Goal: Task Accomplishment & Management: Complete application form

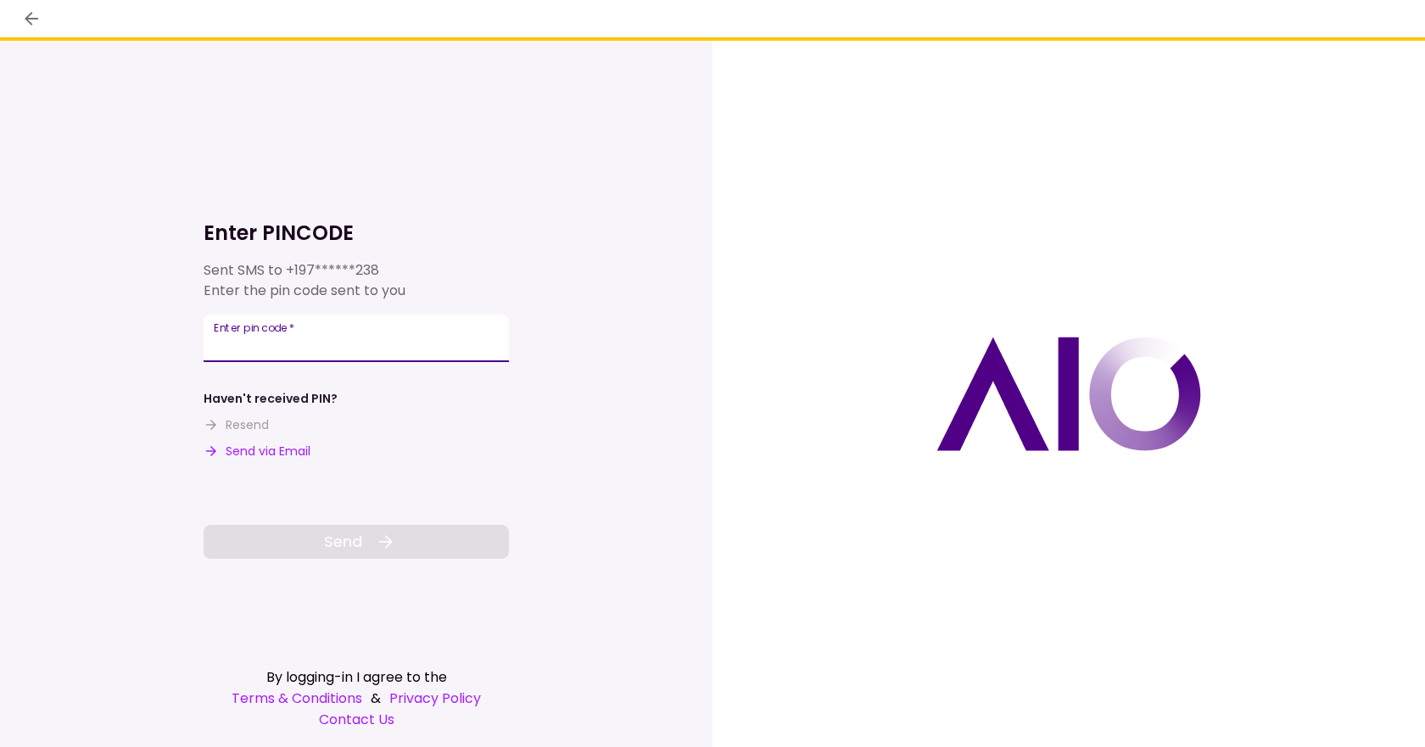
click at [325, 332] on input "Enter pin code   *" at bounding box center [356, 338] width 305 height 47
type input "******"
click at [305, 544] on button "Send" at bounding box center [356, 542] width 305 height 34
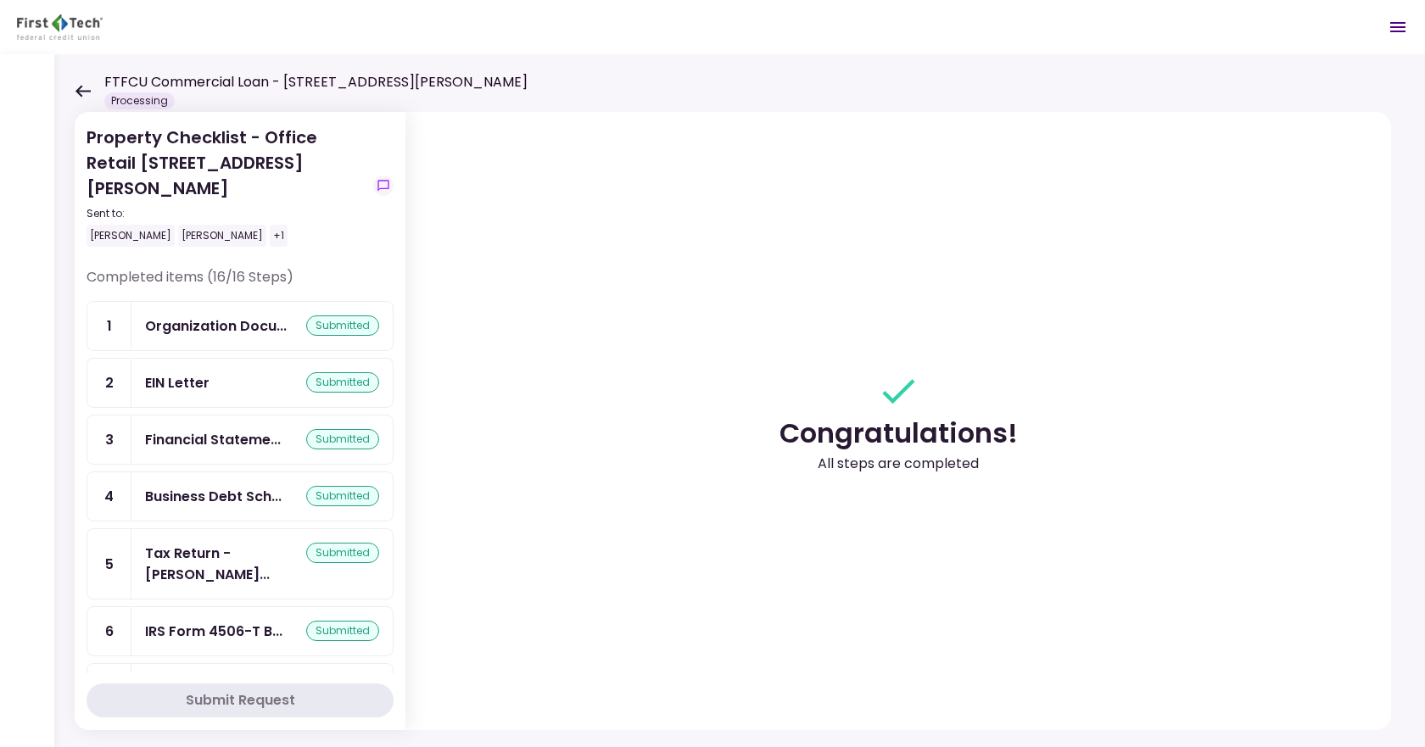
click at [340, 315] on div "submitted" at bounding box center [342, 325] width 73 height 20
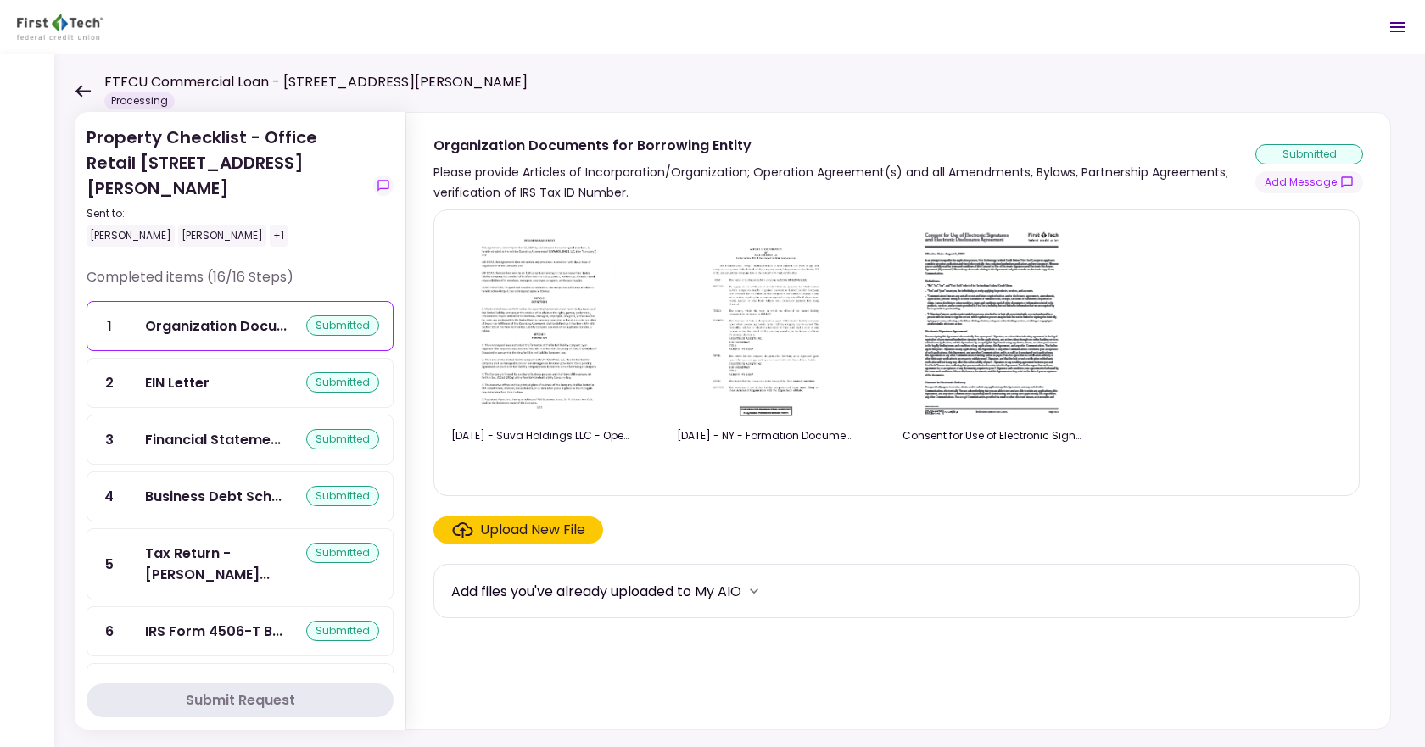
click at [534, 377] on img at bounding box center [540, 321] width 151 height 194
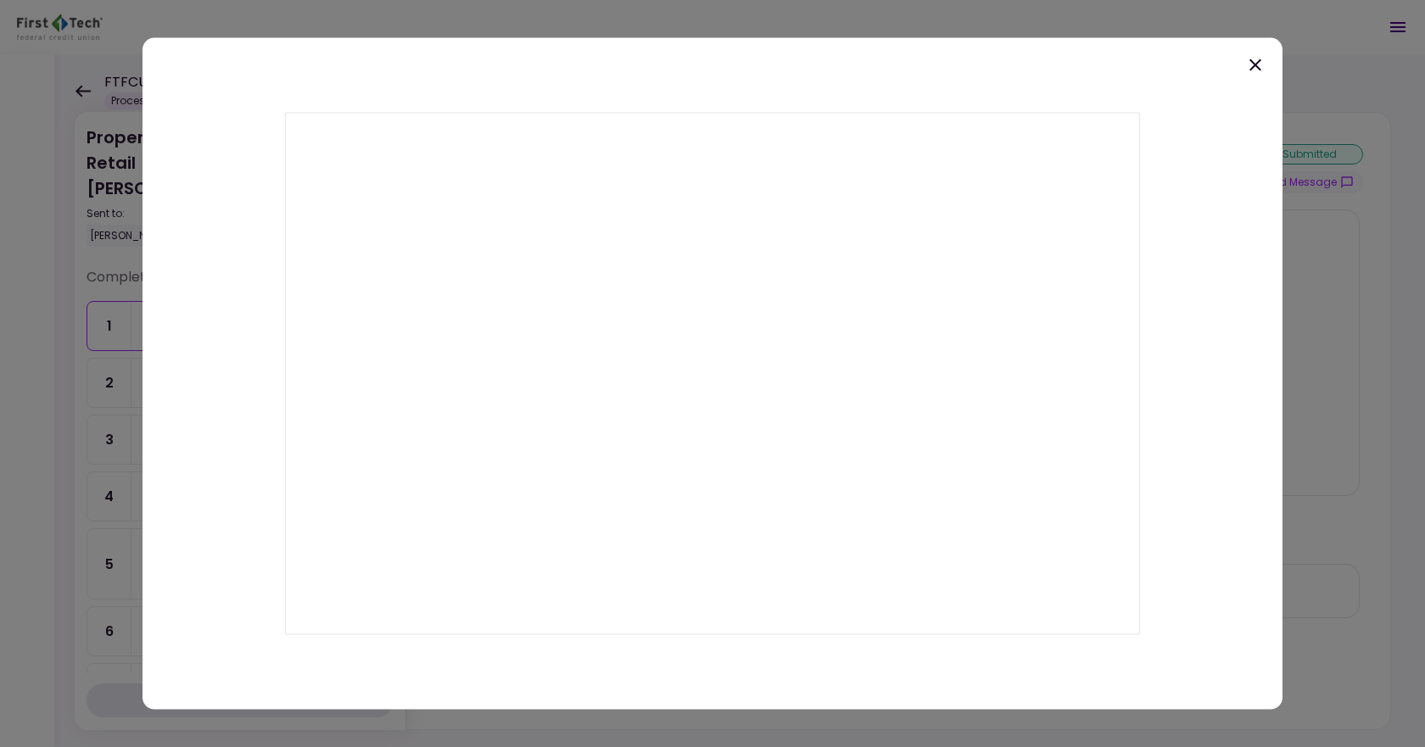
click at [1250, 62] on icon at bounding box center [1255, 64] width 20 height 20
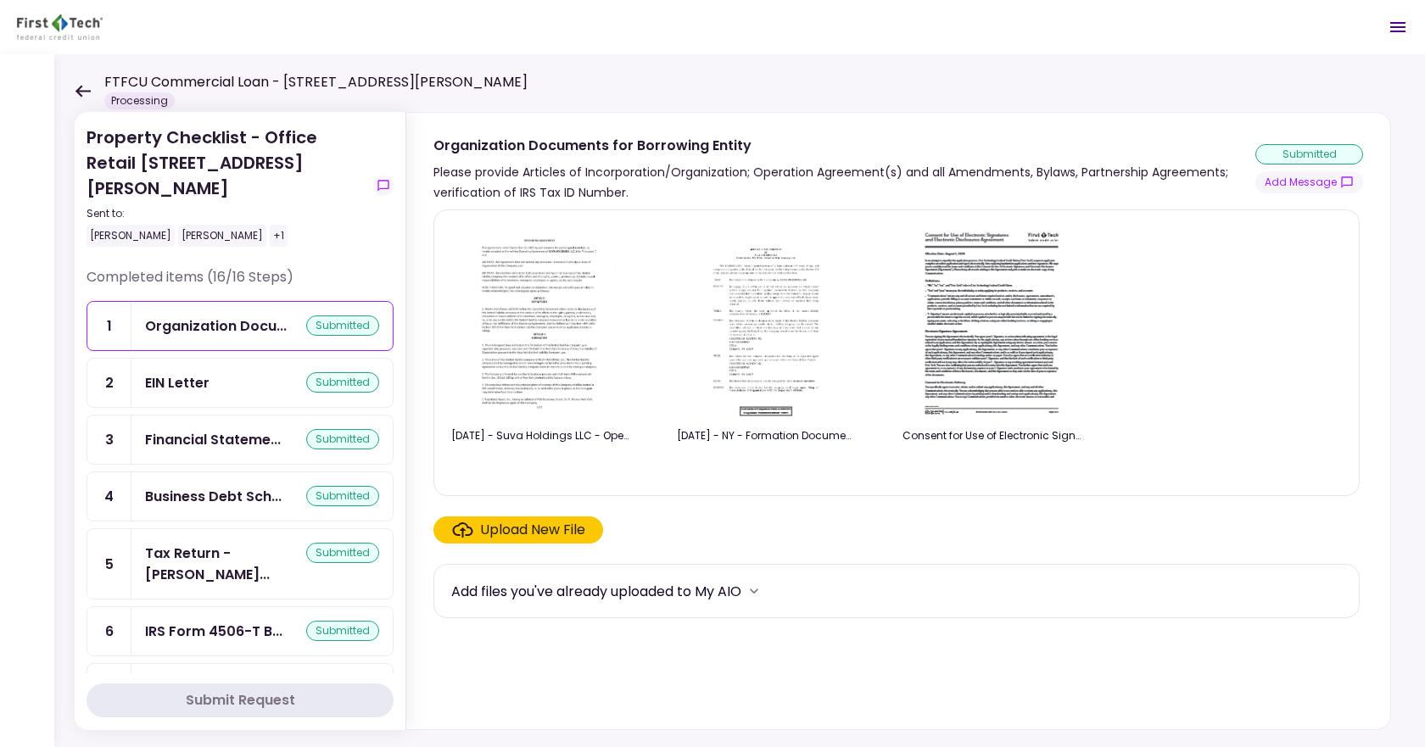
click at [535, 527] on div "Upload New File" at bounding box center [532, 530] width 105 height 20
click at [0, 0] on input "Upload New File" at bounding box center [0, 0] width 0 height 0
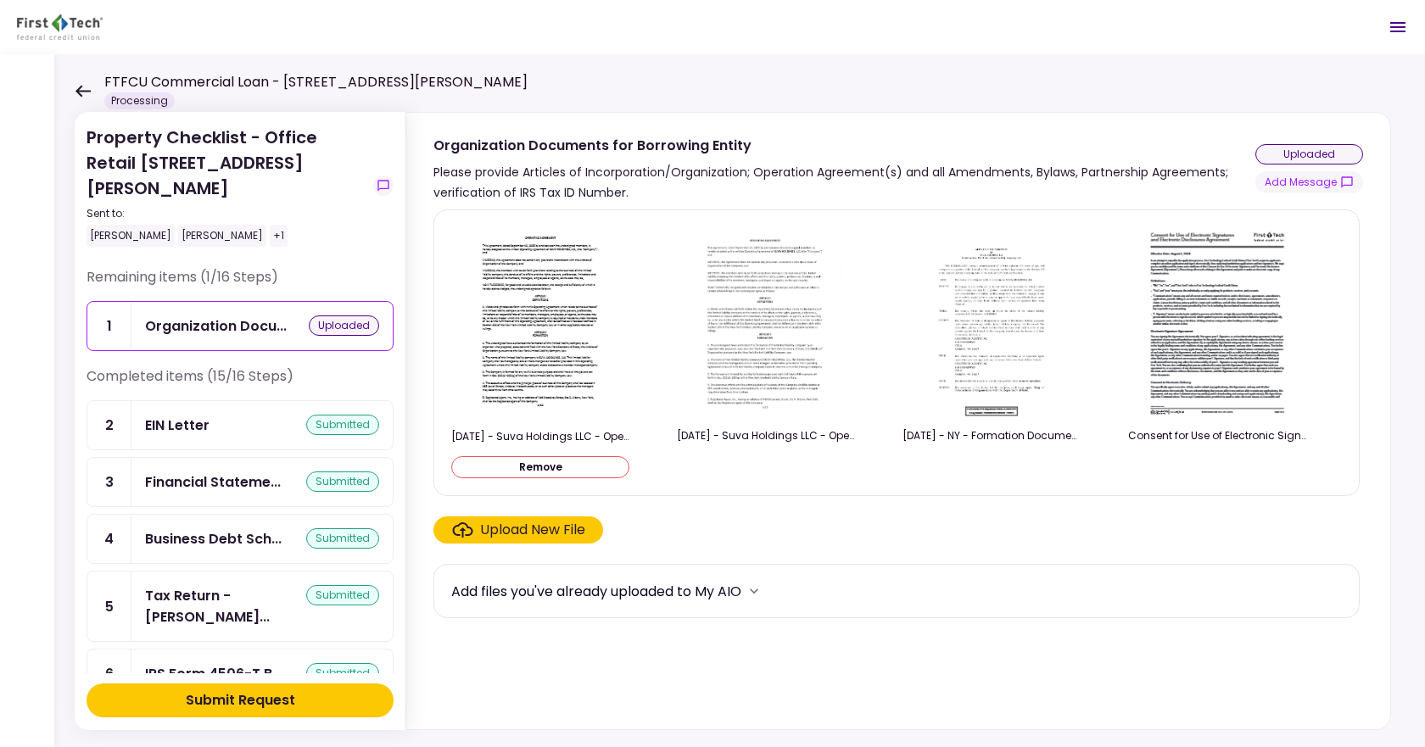
click at [304, 696] on button "Submit Request" at bounding box center [240, 701] width 307 height 34
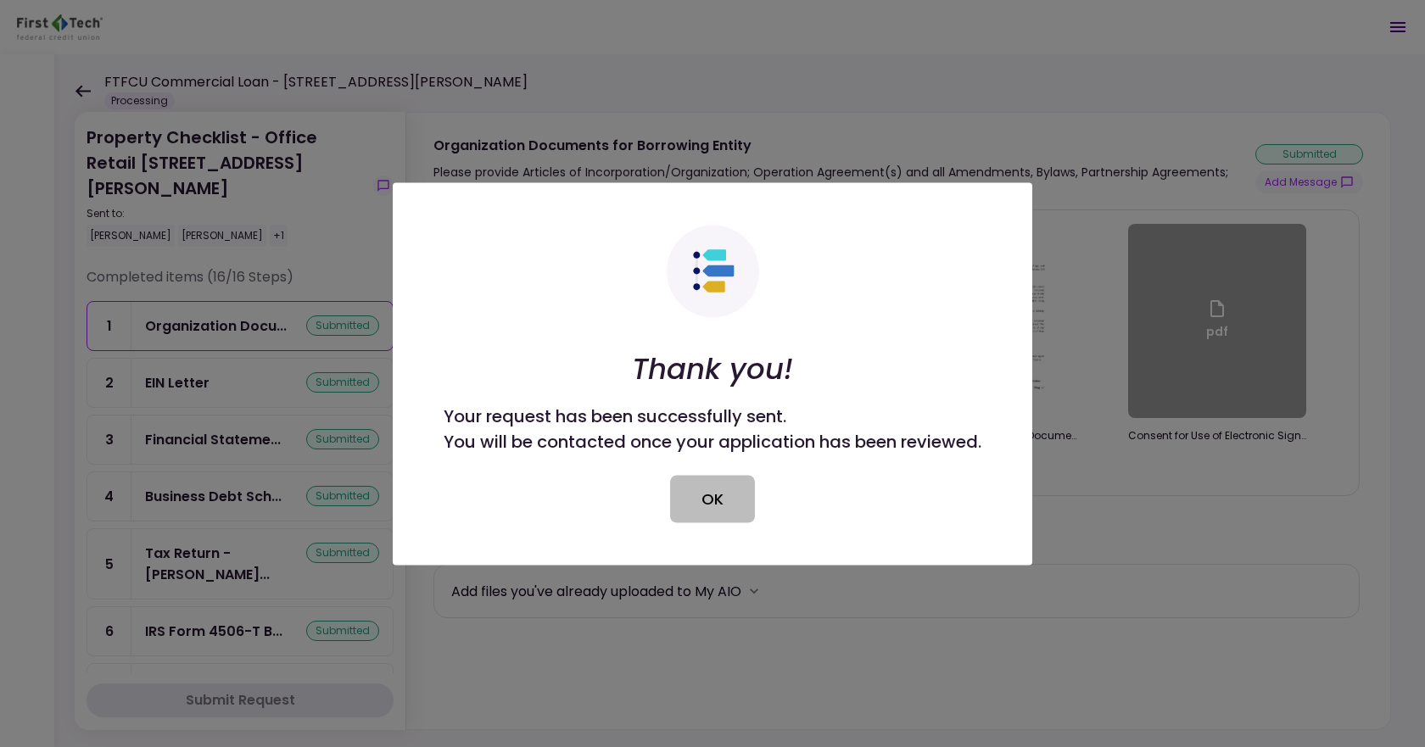
click at [715, 502] on button "OK" at bounding box center [712, 498] width 85 height 47
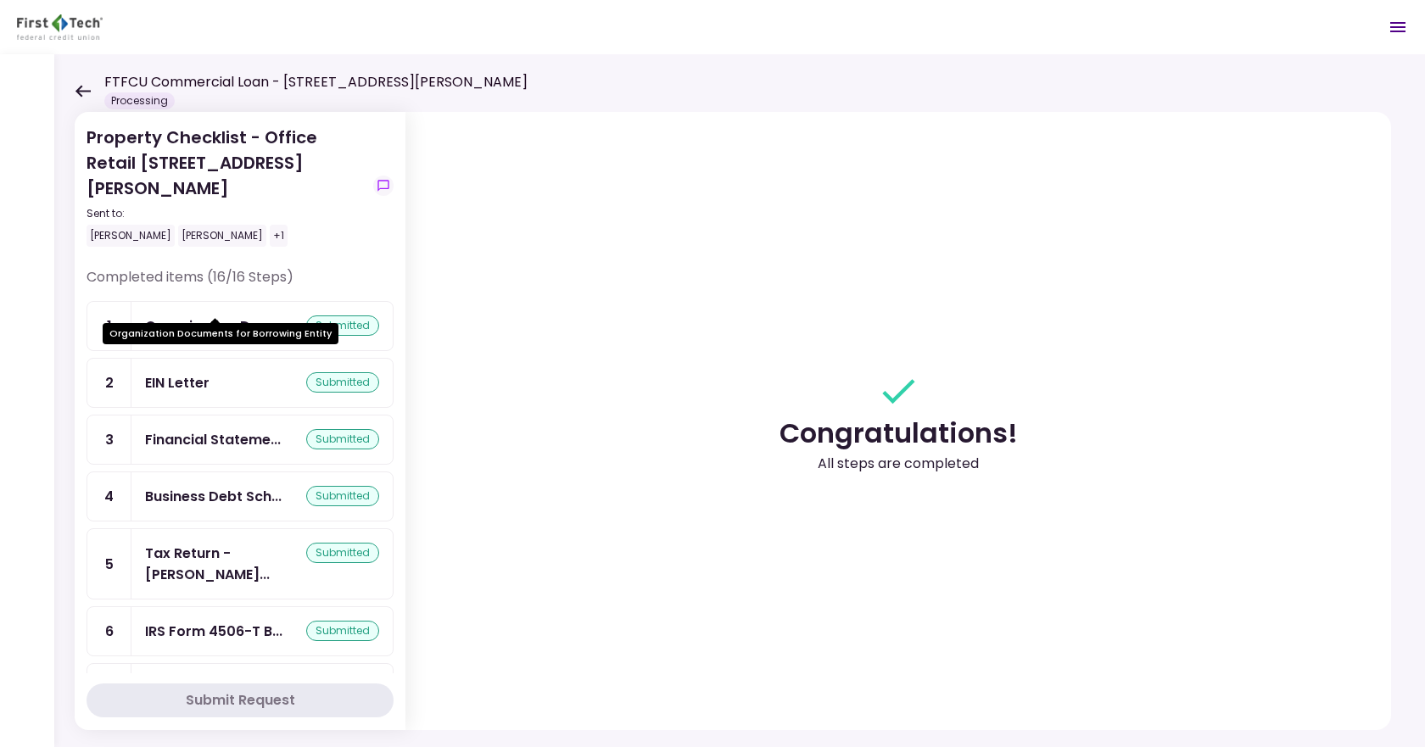
click at [181, 315] on div "Organization Docu..." at bounding box center [216, 325] width 142 height 21
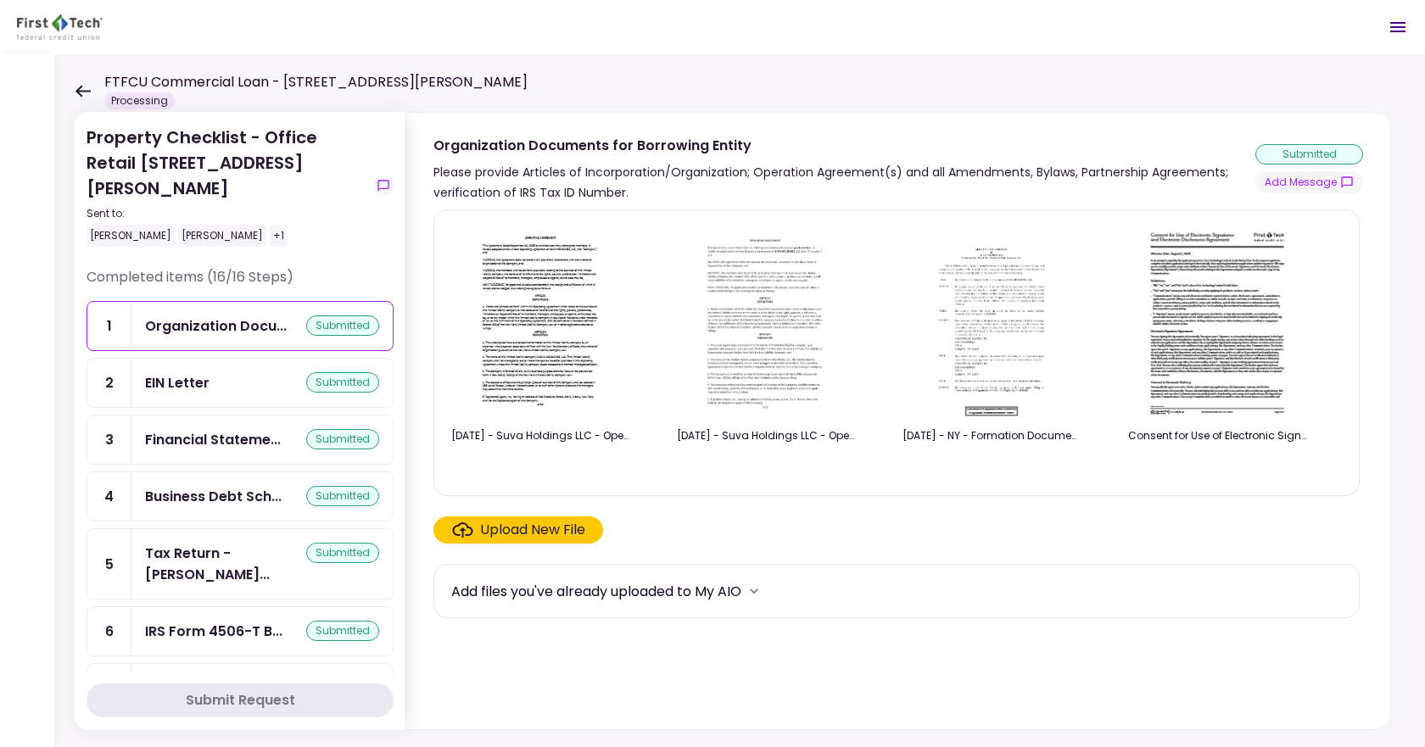
click at [779, 384] on img at bounding box center [765, 321] width 151 height 194
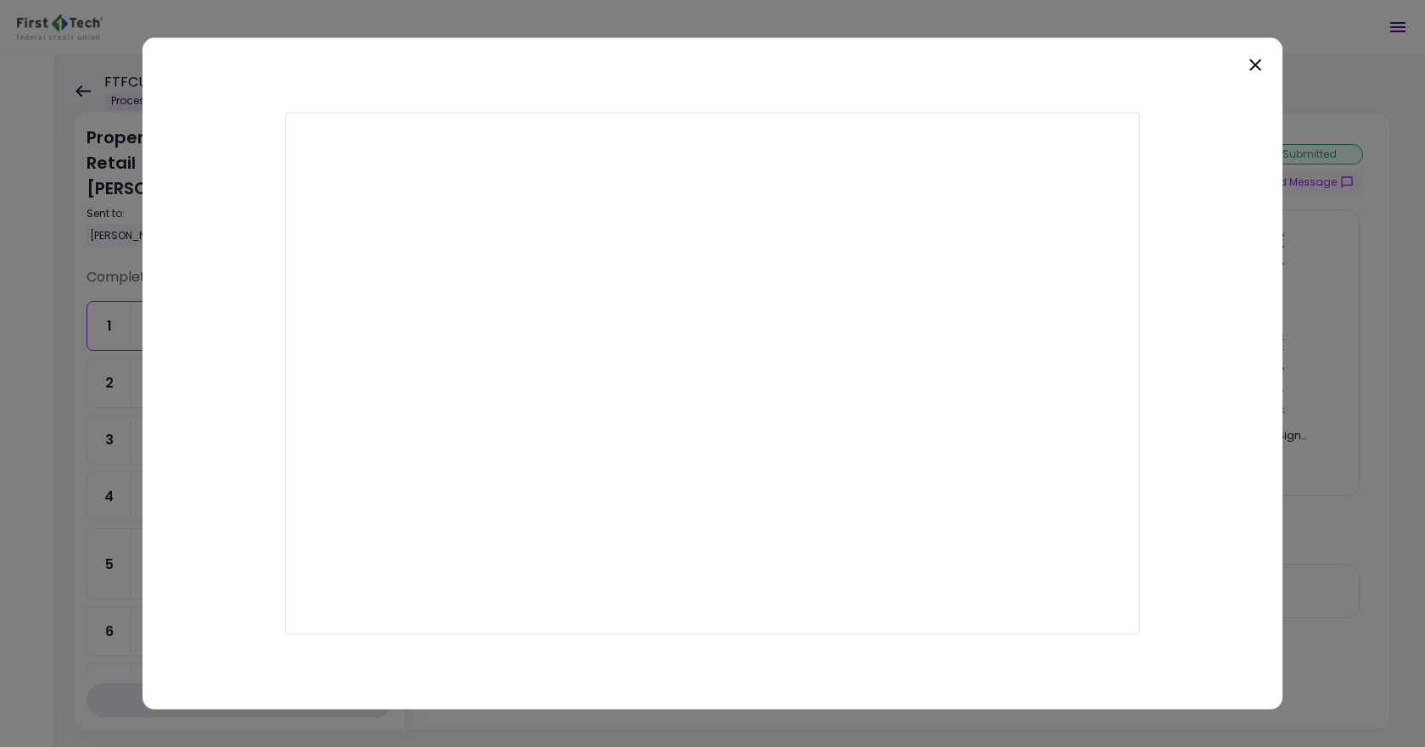
click at [1255, 67] on icon at bounding box center [1255, 64] width 20 height 20
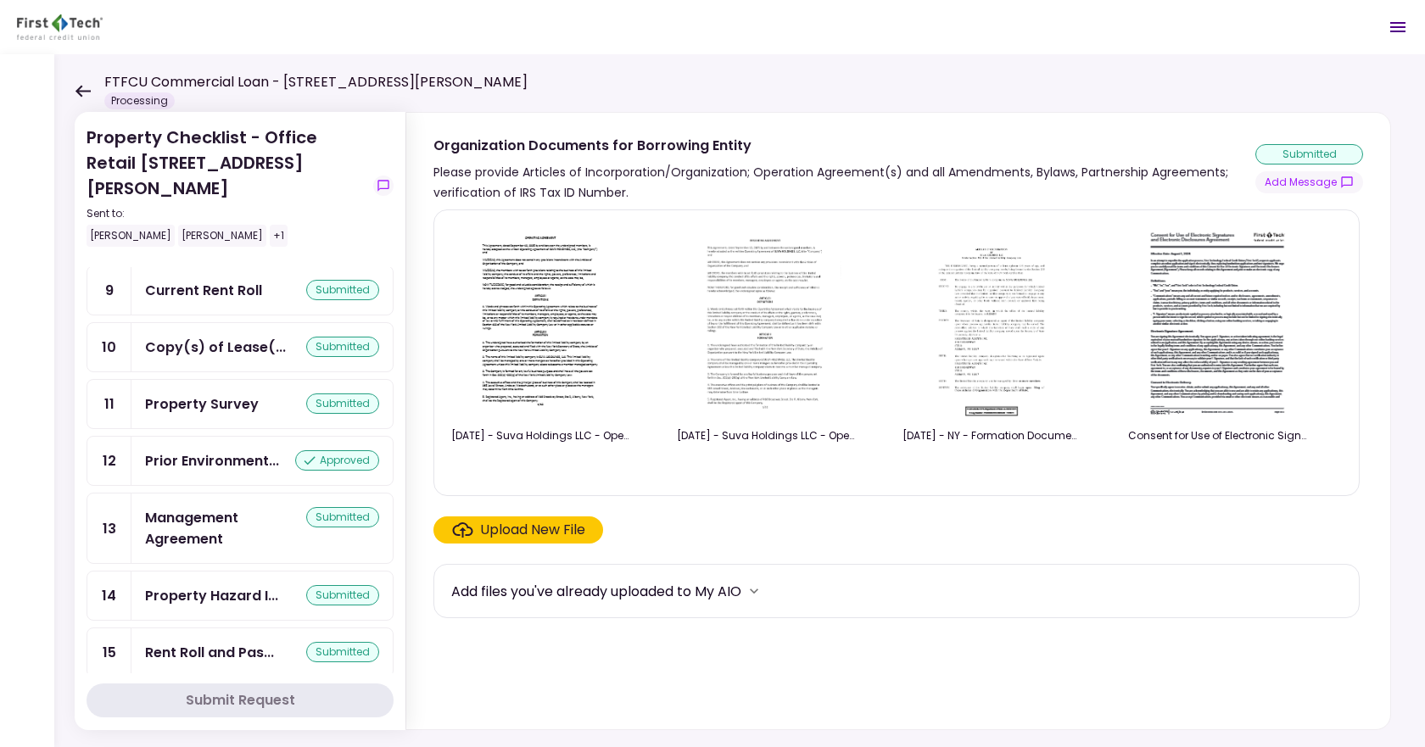
scroll to position [541, 0]
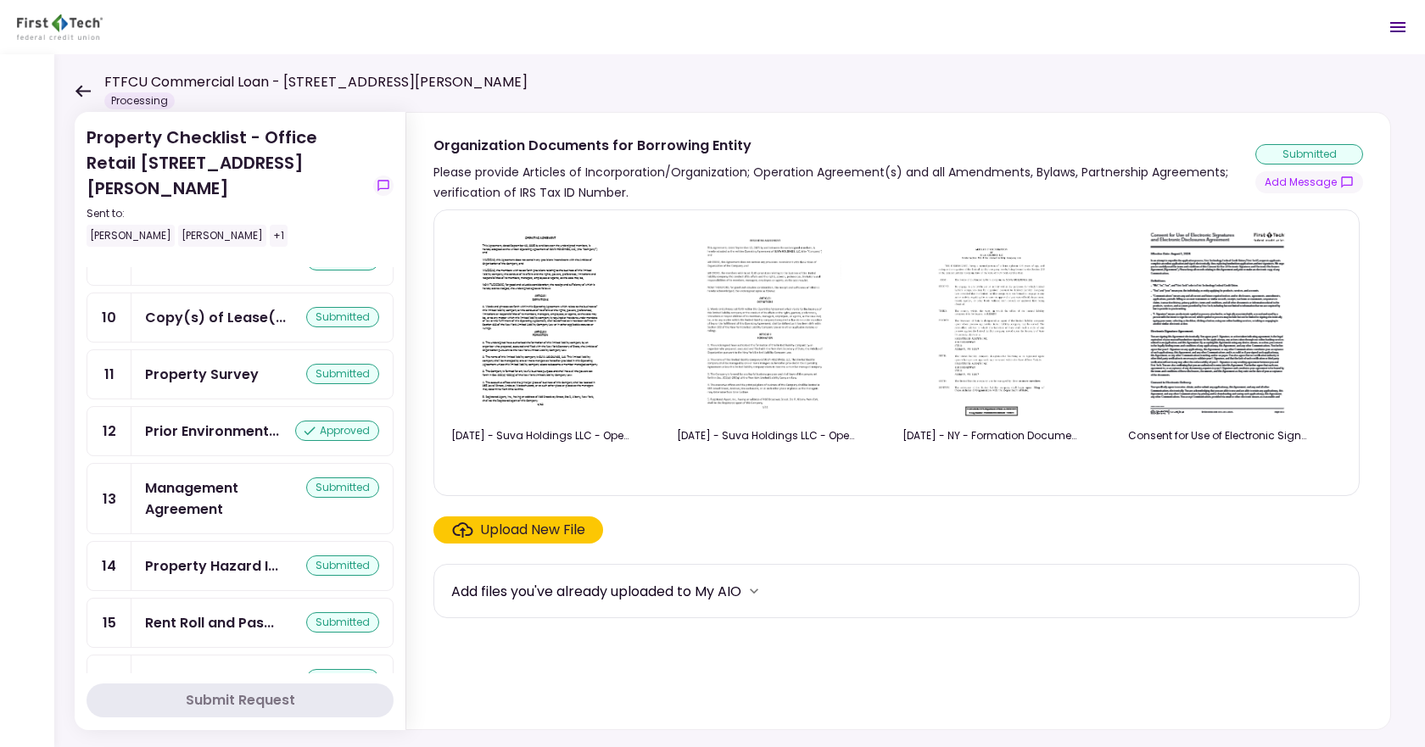
click at [224, 542] on div "Property Hazard I... submitted" at bounding box center [261, 566] width 261 height 48
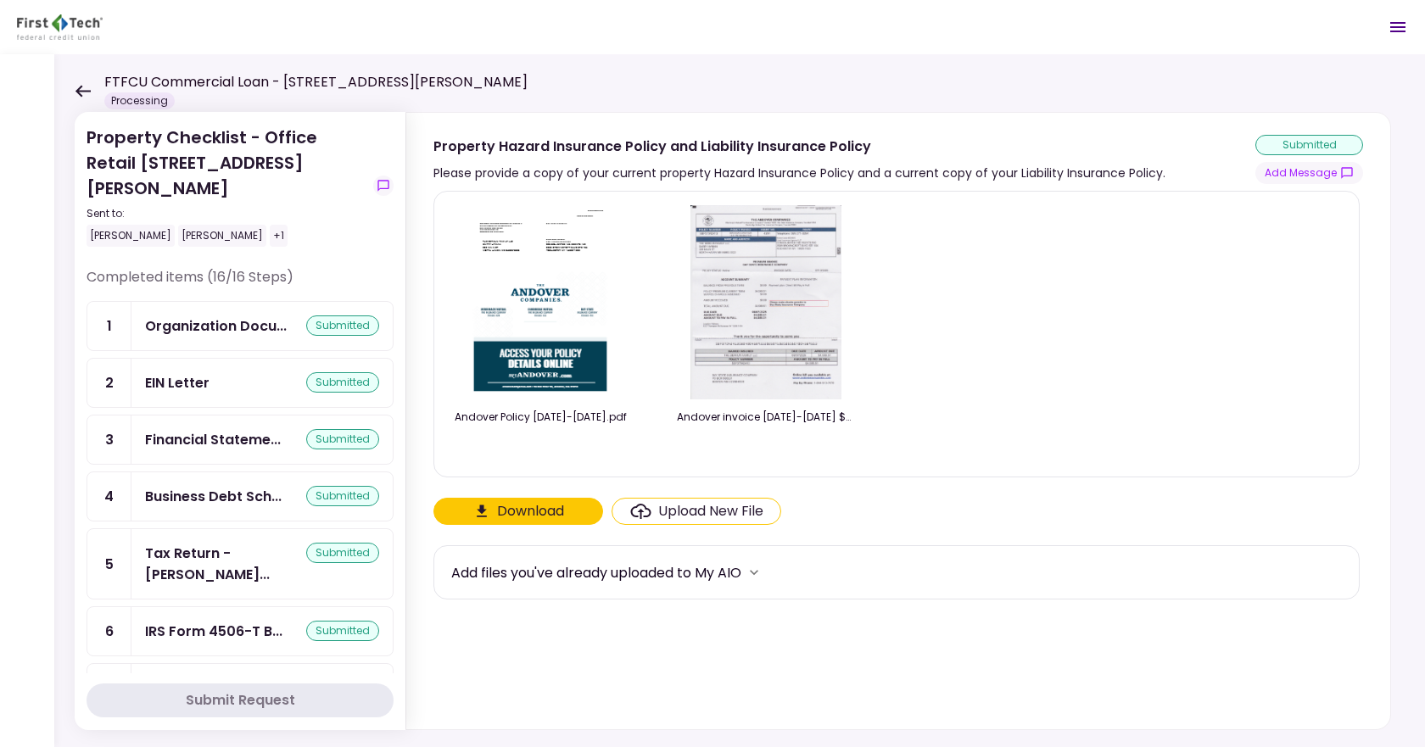
click at [84, 83] on div "FTFCU Commercial Loan - [STREET_ADDRESS][PERSON_NAME] Processing" at bounding box center [301, 90] width 453 height 37
click at [84, 87] on icon at bounding box center [83, 91] width 16 height 13
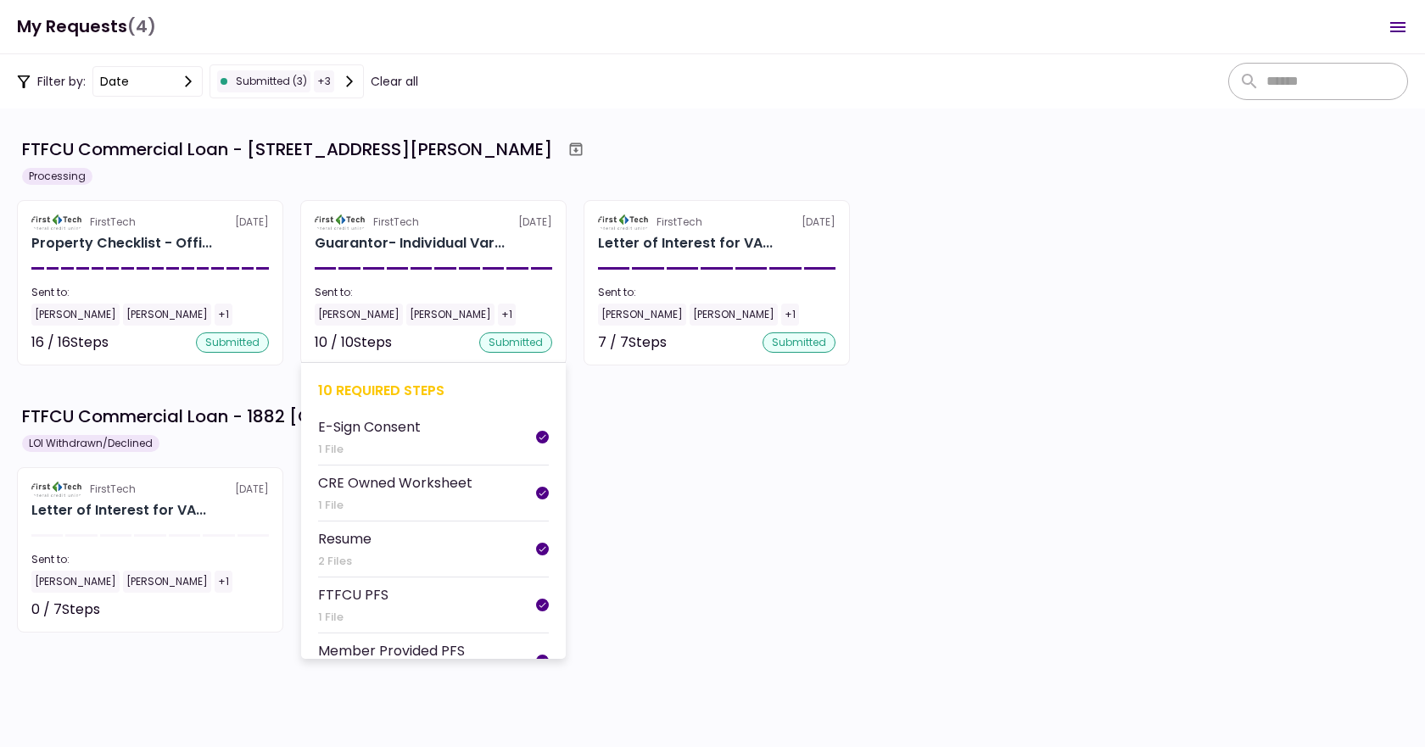
click at [470, 278] on section "FirstTech [DATE] Guarantor- Individual Var... Sent to: [PERSON_NAME] [PERSON_NA…" at bounding box center [433, 282] width 266 height 165
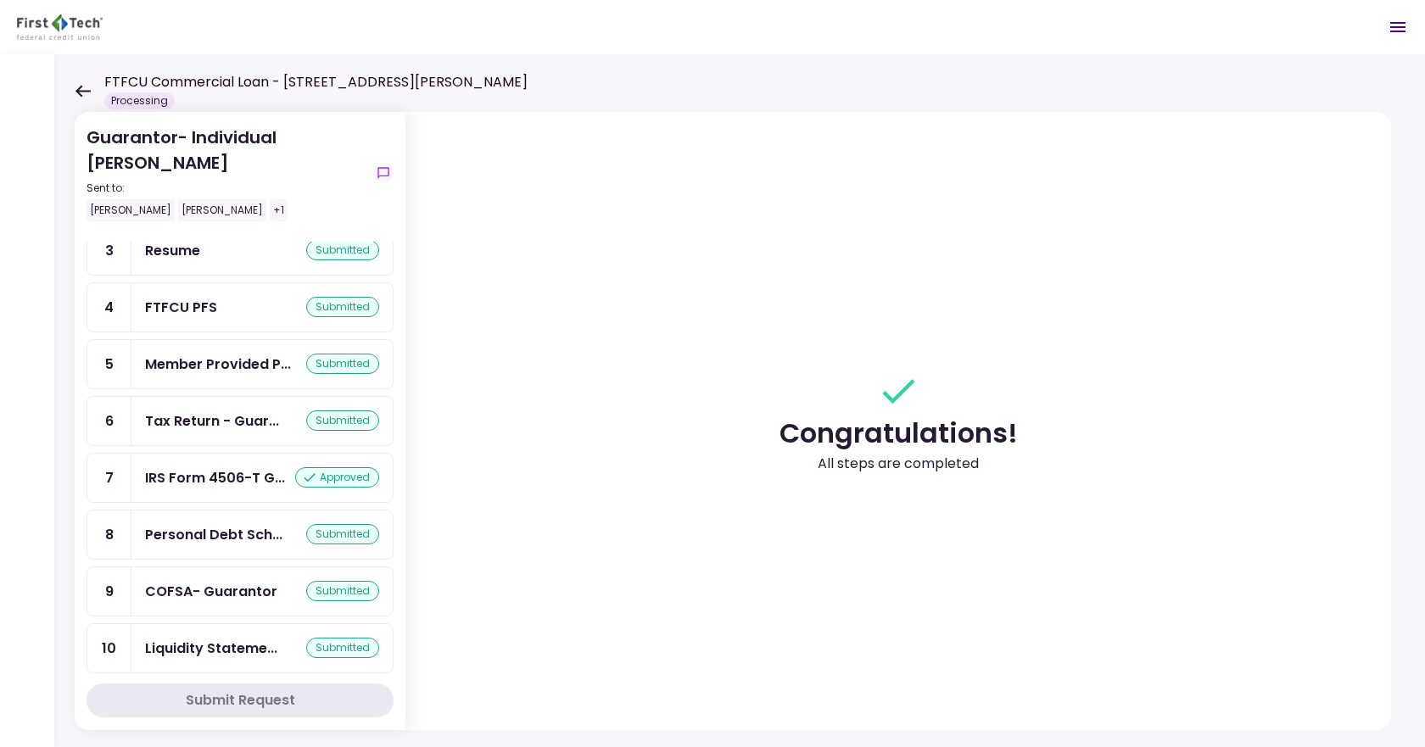
scroll to position [179, 0]
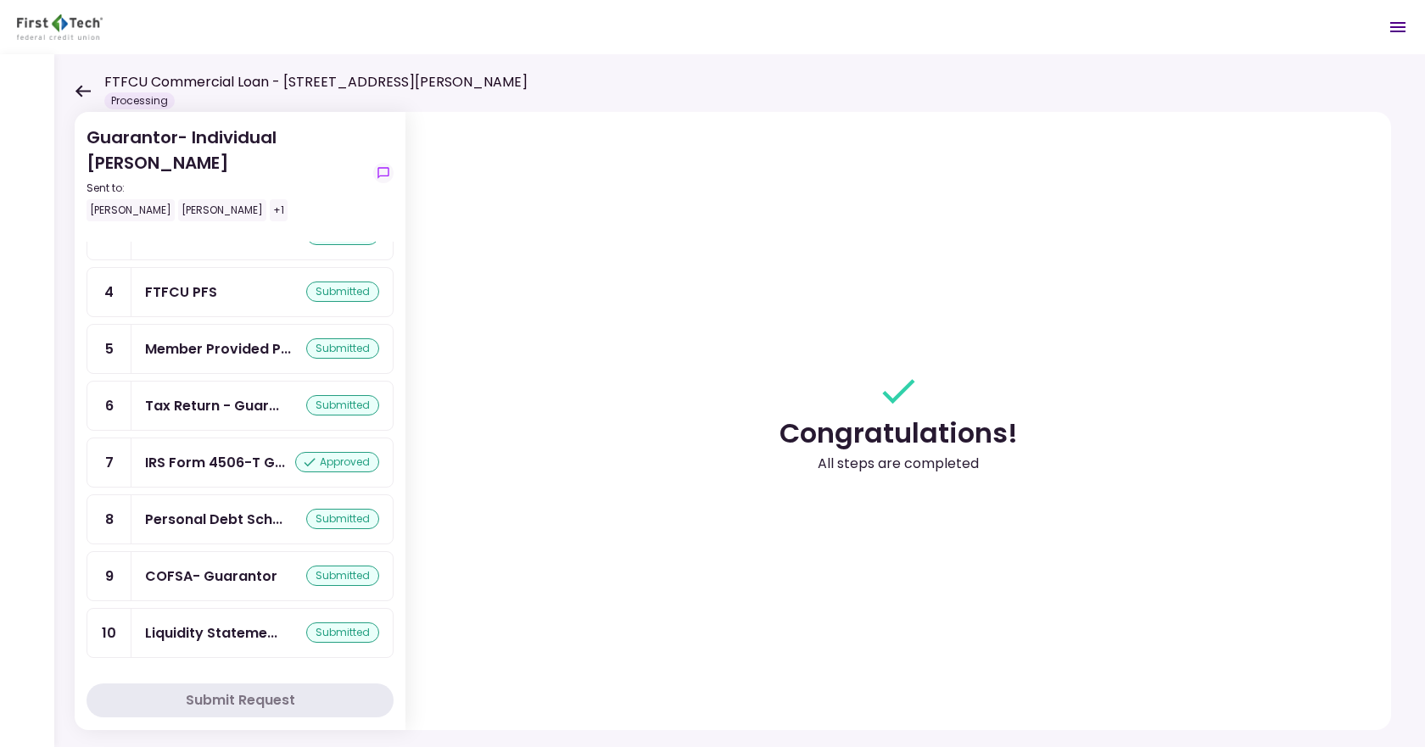
click at [74, 89] on div "Guarantor- Individual [PERSON_NAME] Sent to: [PERSON_NAME] [PERSON_NAME] +1 Com…" at bounding box center [739, 400] width 1371 height 693
click at [81, 92] on icon at bounding box center [82, 91] width 15 height 12
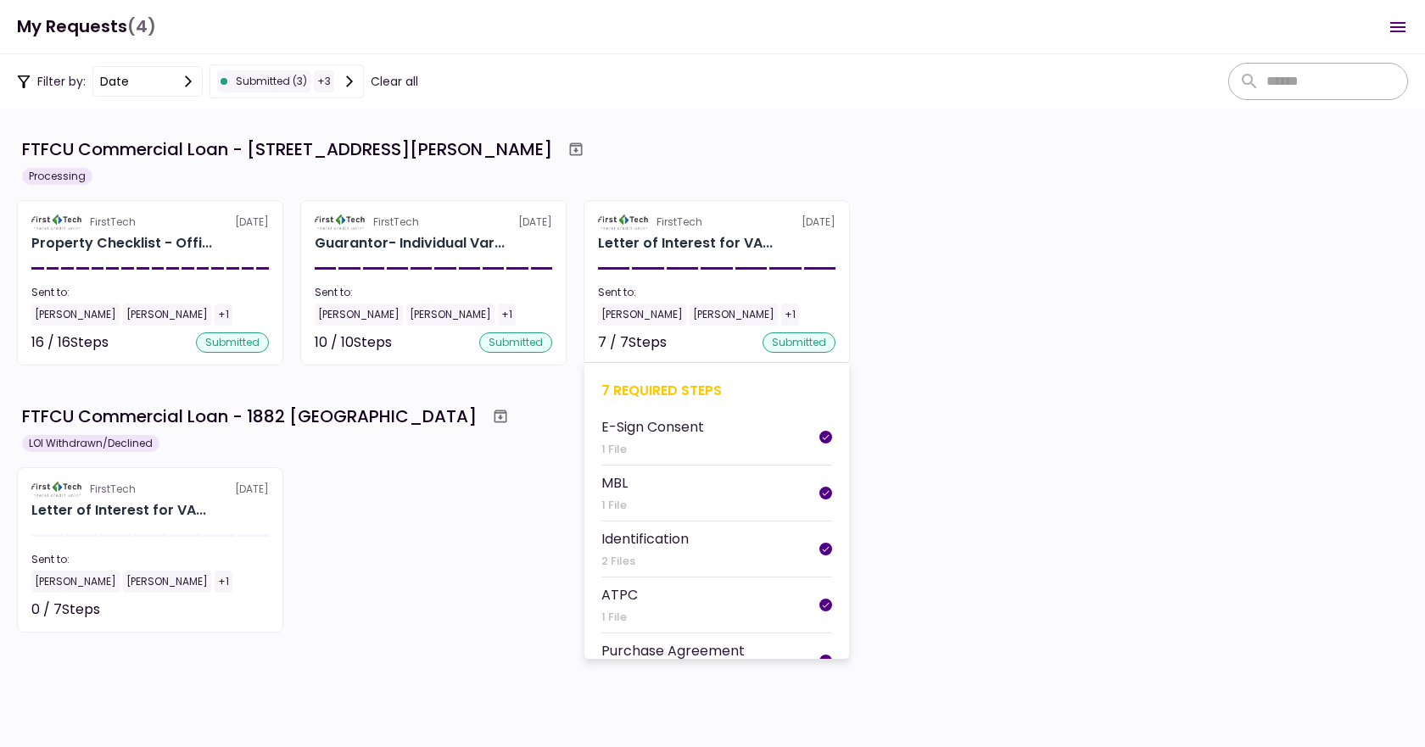
click at [717, 237] on div "Letter of Interest for VA..." at bounding box center [685, 243] width 175 height 20
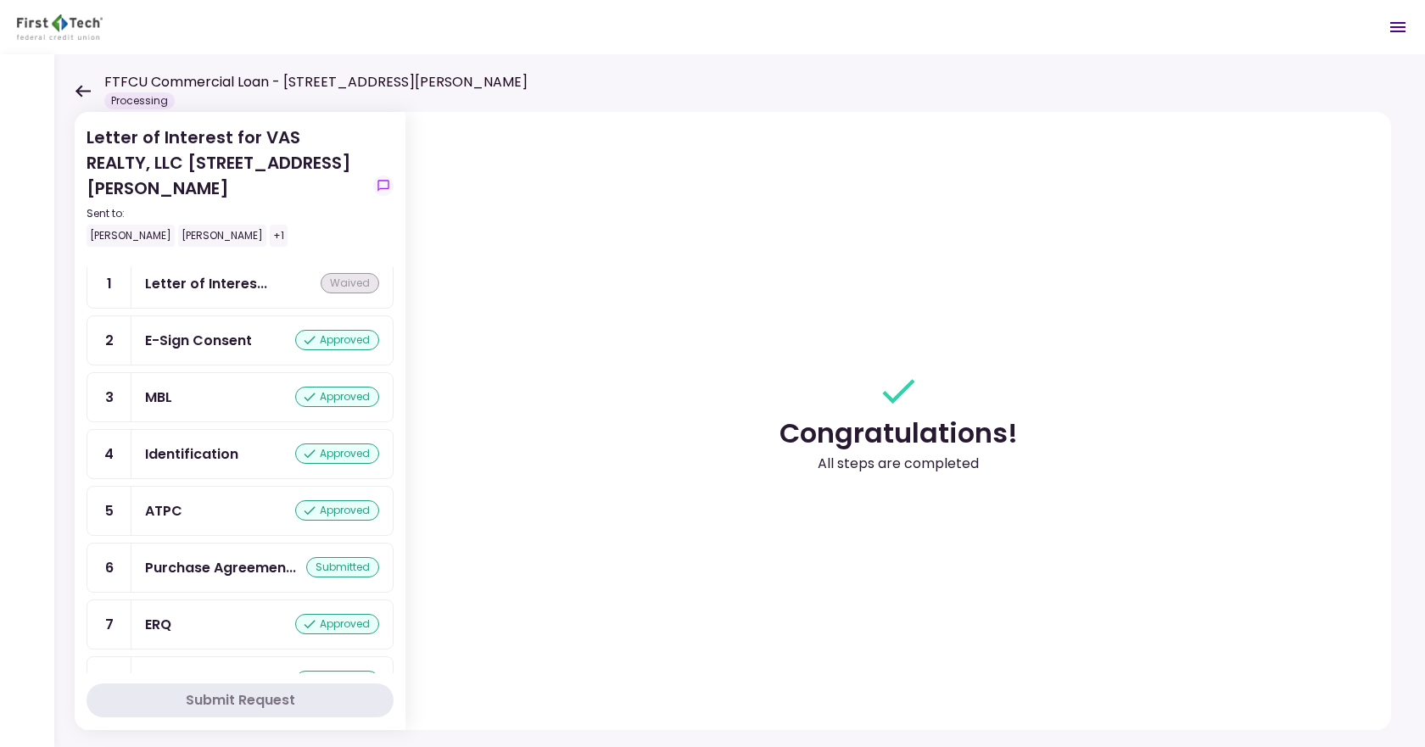
scroll to position [65, 0]
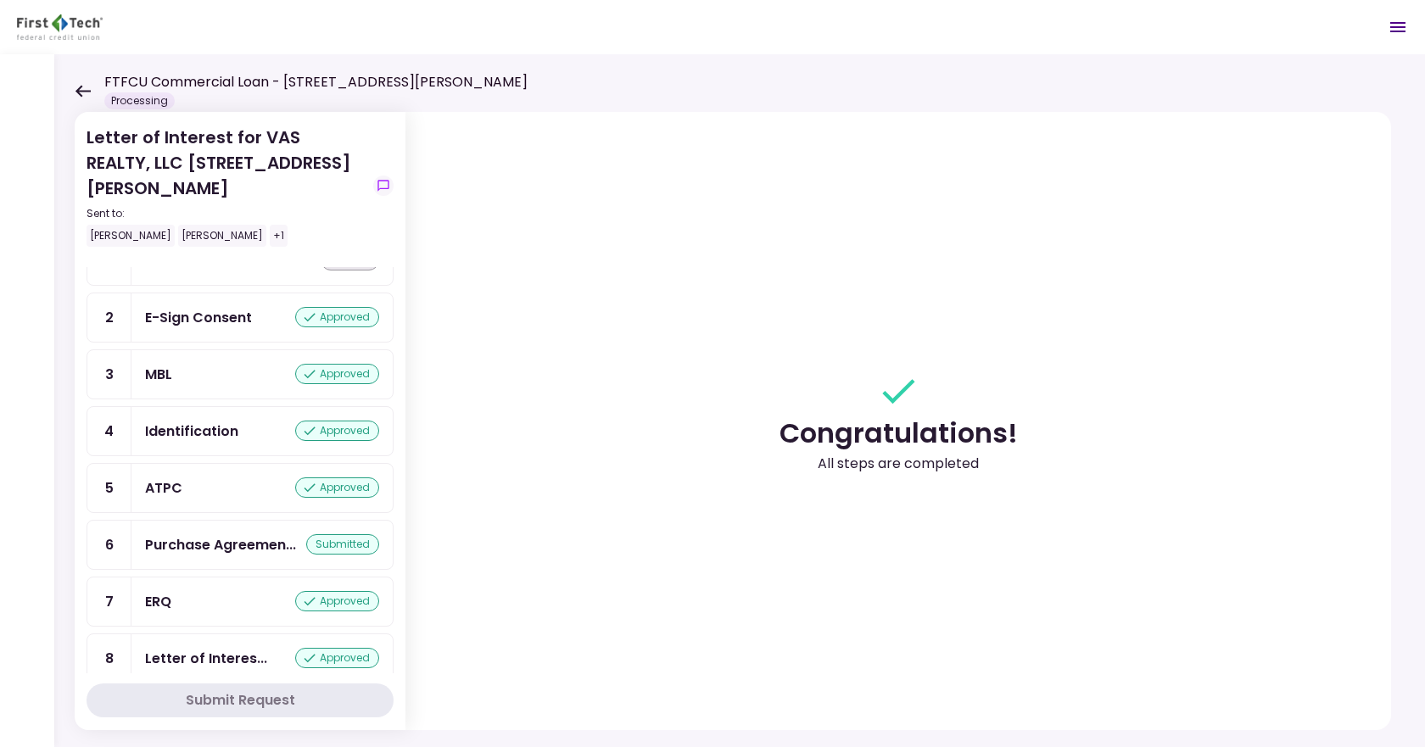
click at [163, 591] on div "ERQ" at bounding box center [158, 601] width 26 height 21
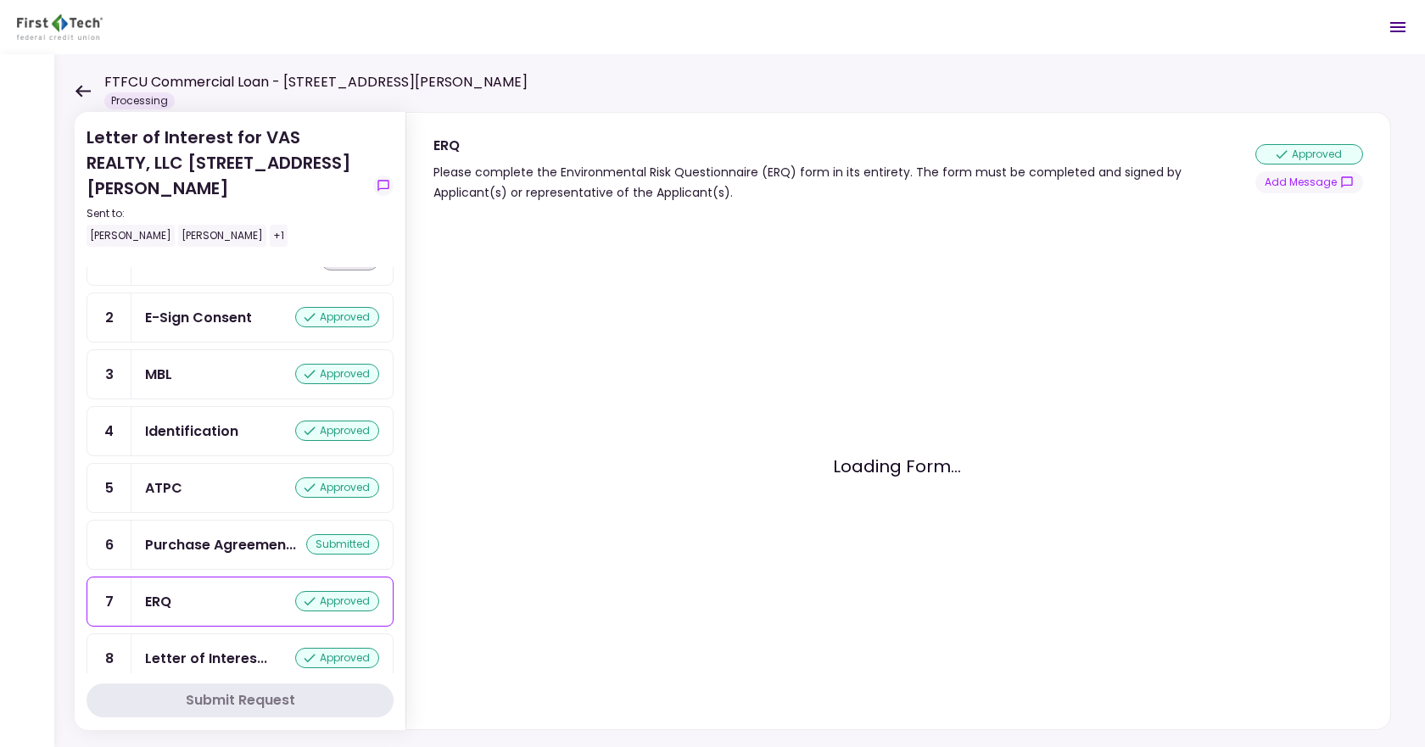
click at [196, 477] on div "ATPC approved" at bounding box center [262, 487] width 234 height 21
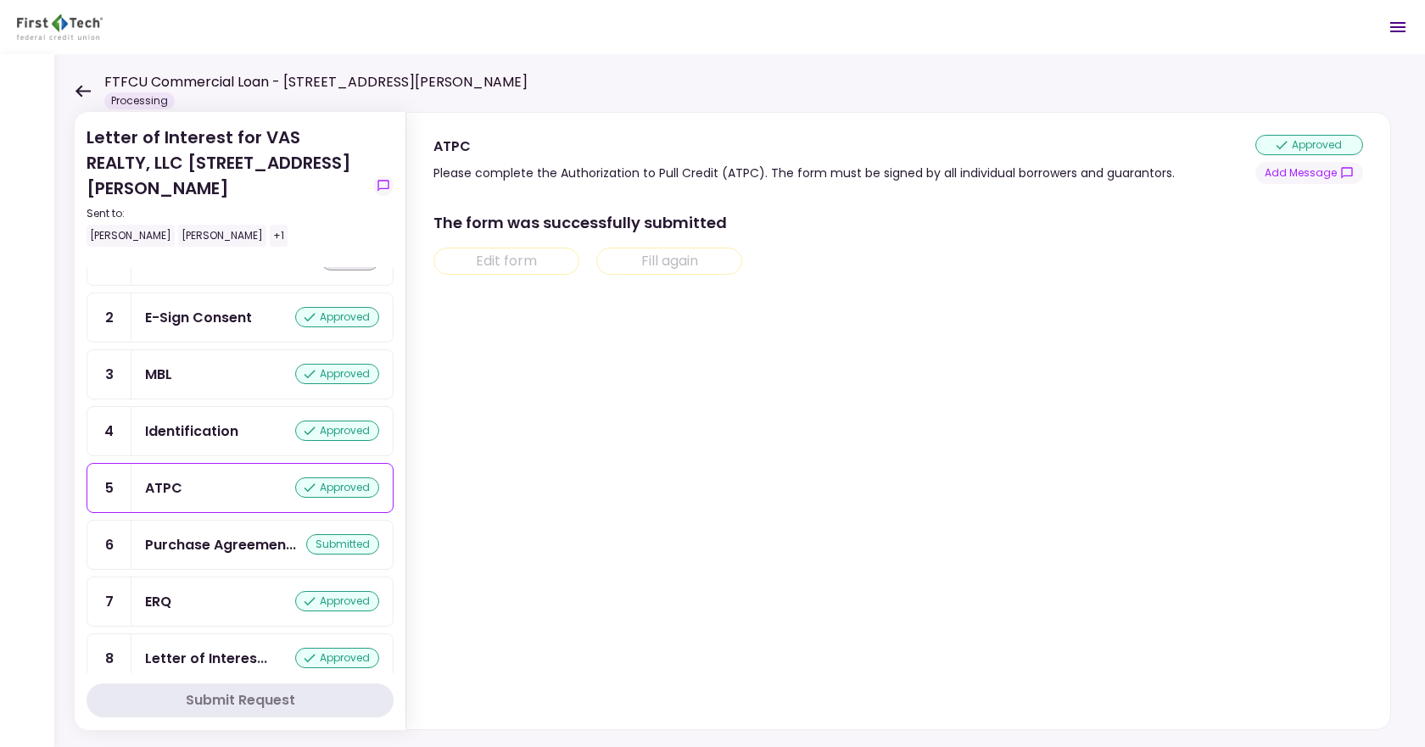
click at [195, 421] on div "Identification" at bounding box center [191, 431] width 93 height 21
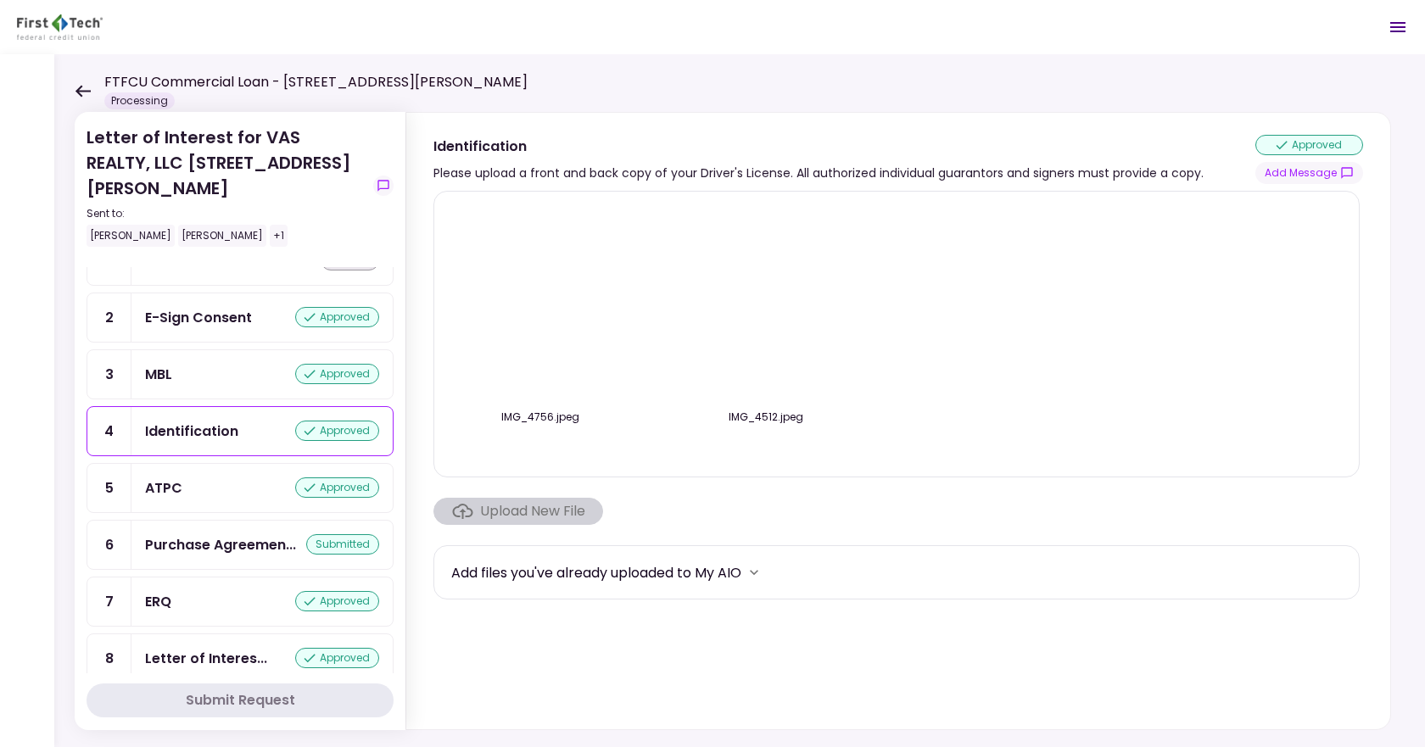
click at [187, 366] on div "MBL approved" at bounding box center [261, 374] width 261 height 48
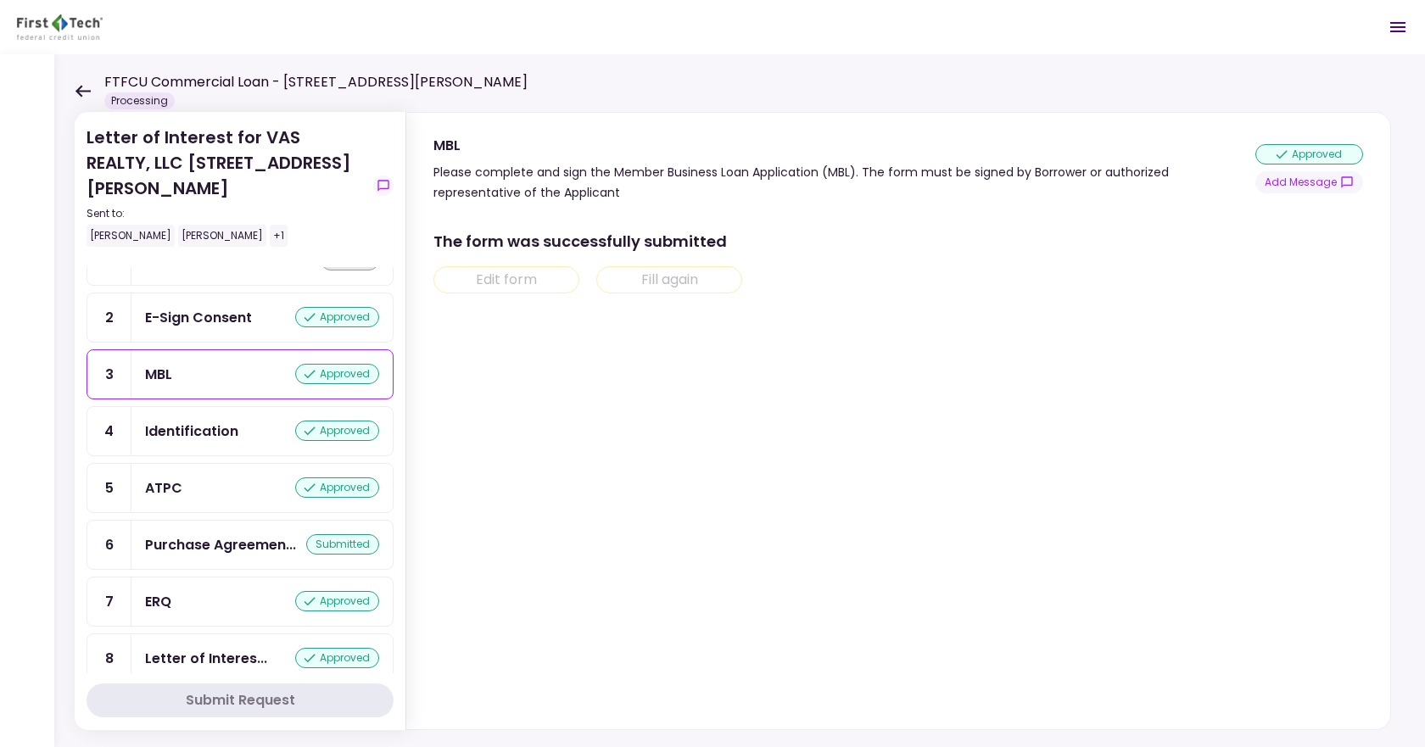
click at [191, 364] on div "MBL approved" at bounding box center [262, 374] width 234 height 21
click at [193, 304] on div "E-Sign Consent approved" at bounding box center [261, 317] width 261 height 48
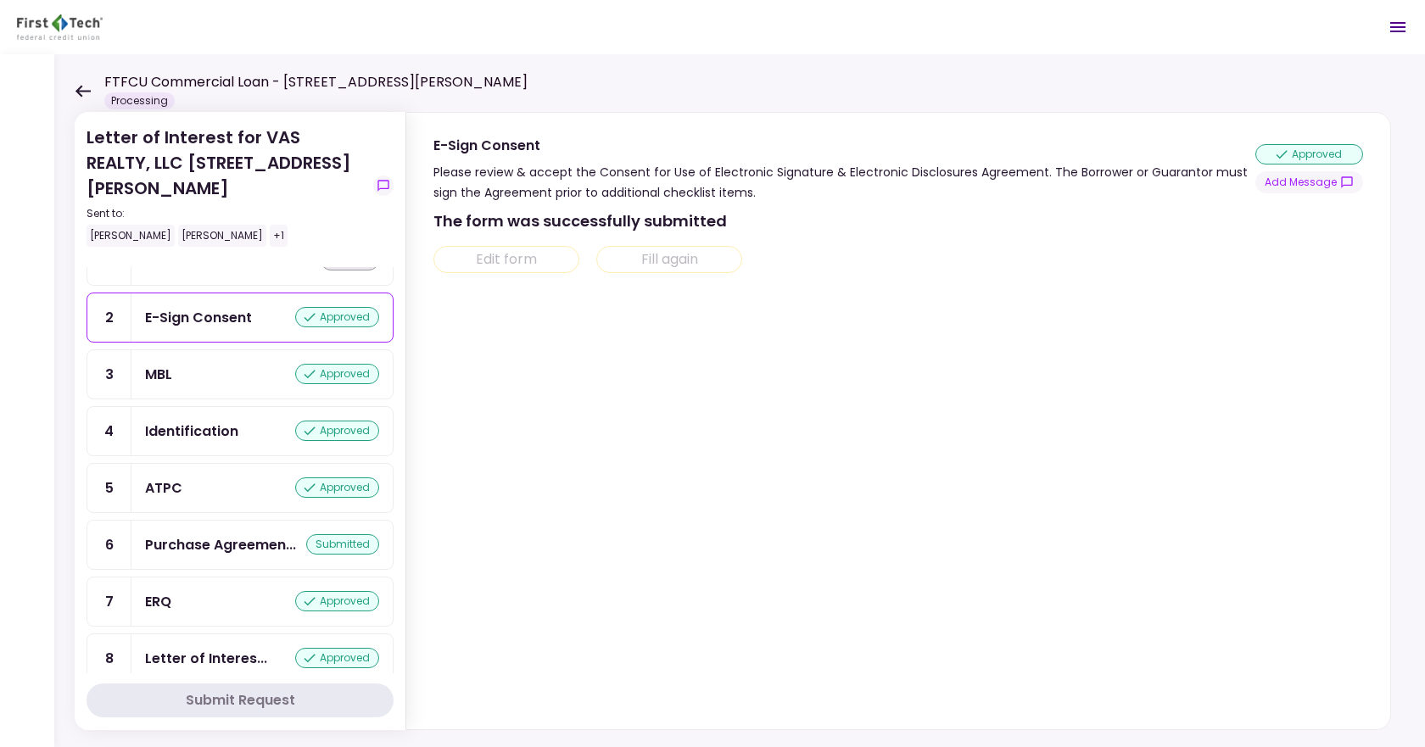
click at [187, 534] on div "Purchase Agreemen..." at bounding box center [220, 544] width 151 height 21
